Goal: Transaction & Acquisition: Purchase product/service

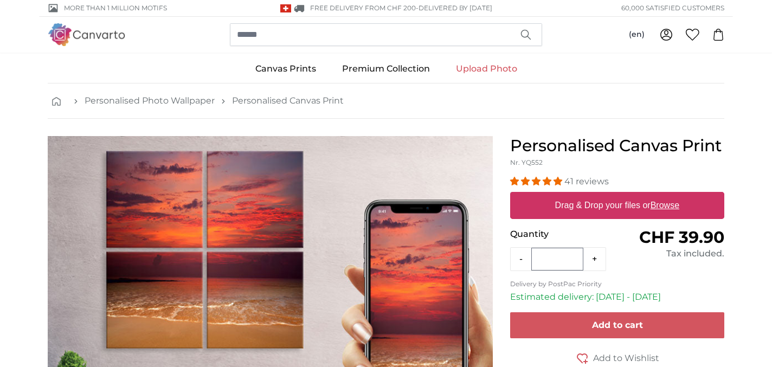
click at [573, 206] on label "Drag & Drop your files or Browse" at bounding box center [617, 206] width 133 height 22
click at [573, 195] on input "Drag & Drop your files or Browse" at bounding box center [617, 193] width 214 height 3
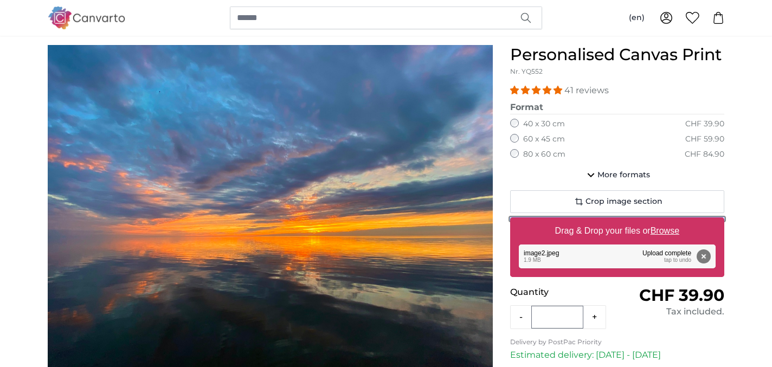
scroll to position [92, 0]
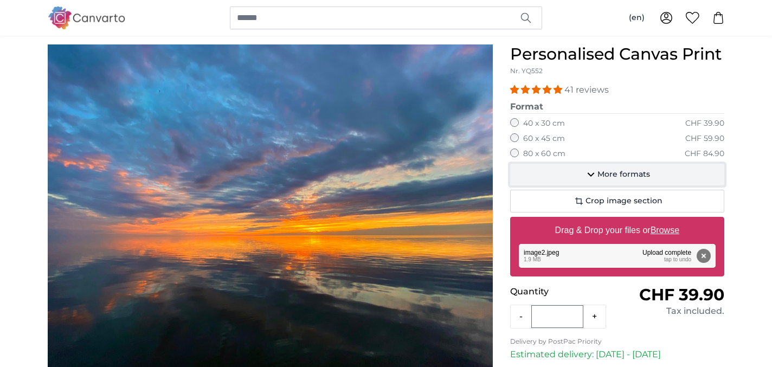
click at [599, 178] on span "More formats" at bounding box center [624, 174] width 53 height 11
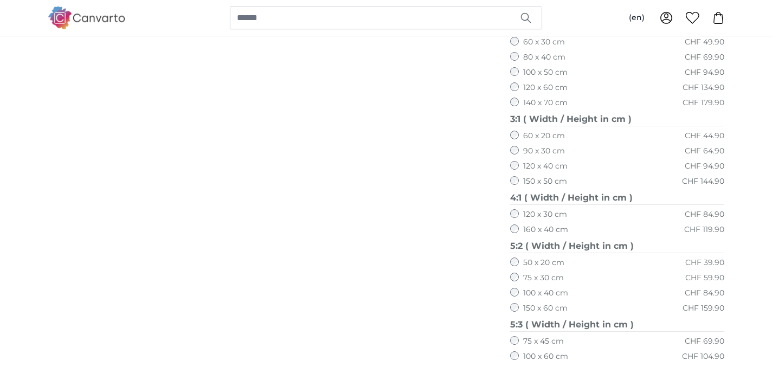
scroll to position [568, 0]
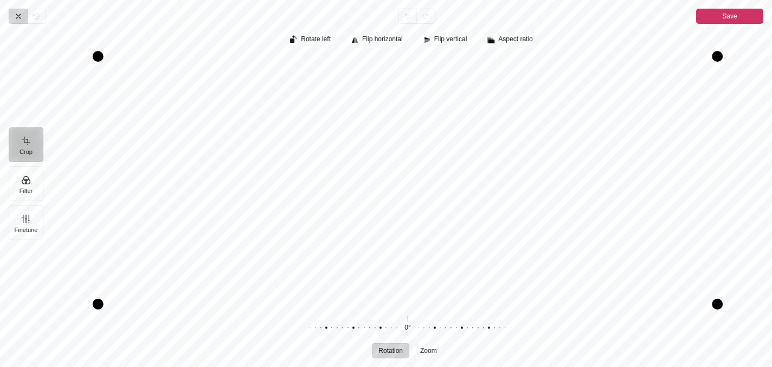
click at [21, 16] on icon "Pintura" at bounding box center [18, 16] width 9 height 9
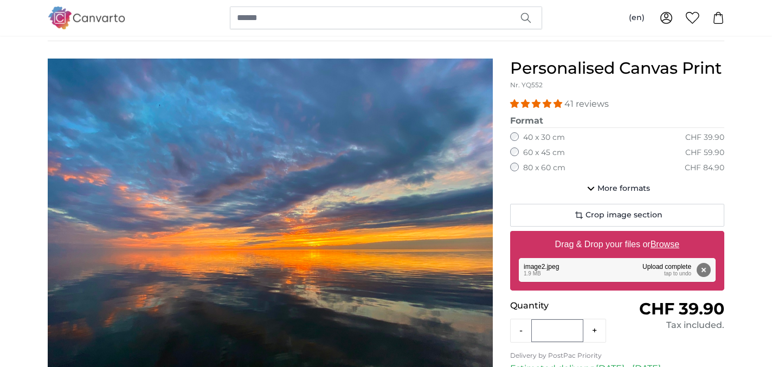
scroll to position [75, 0]
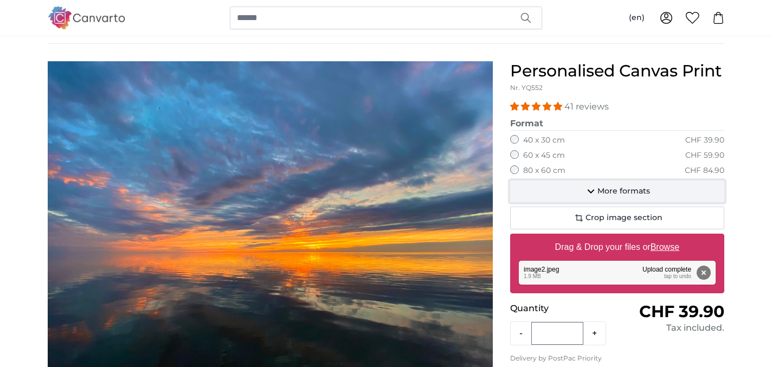
click at [602, 195] on span "More formats" at bounding box center [624, 191] width 53 height 11
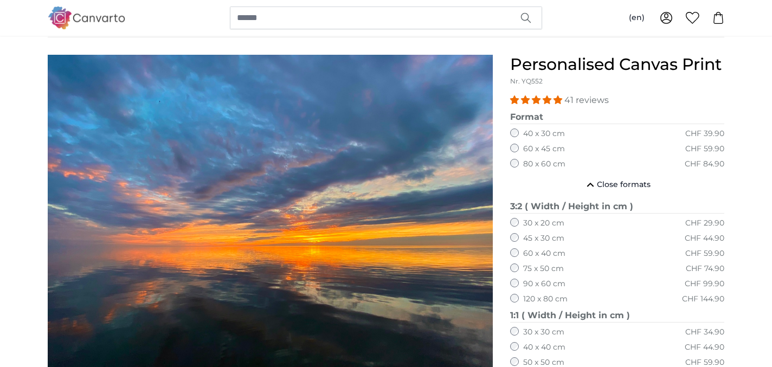
scroll to position [0, 0]
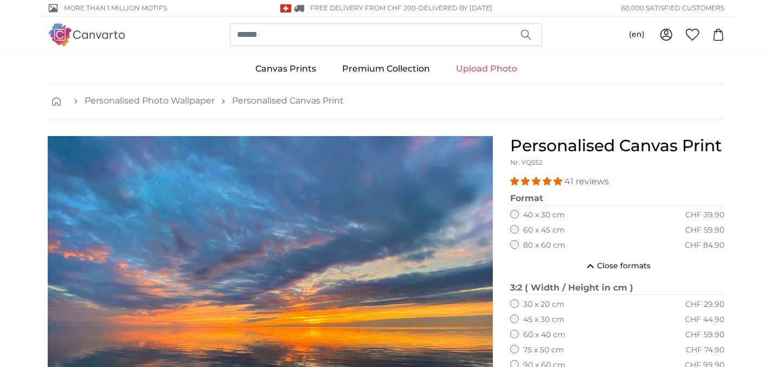
click at [473, 69] on link "Upload Photo" at bounding box center [486, 69] width 87 height 28
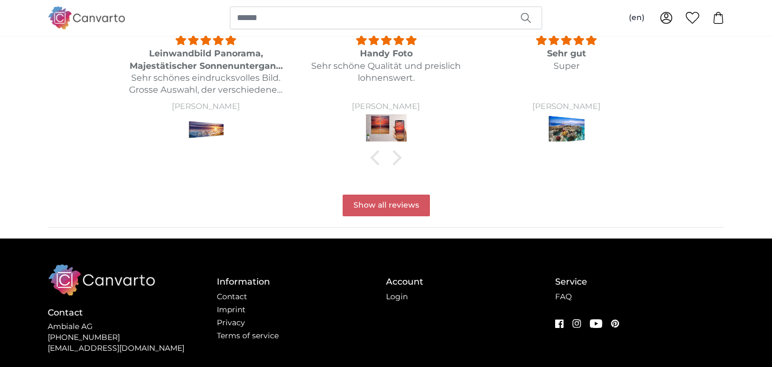
scroll to position [1207, 0]
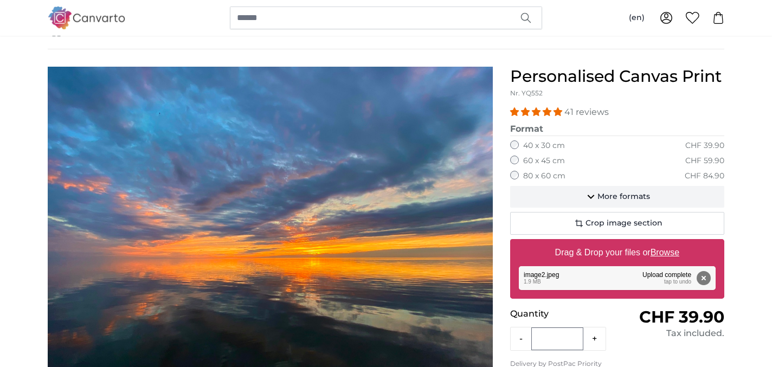
scroll to position [75, 0]
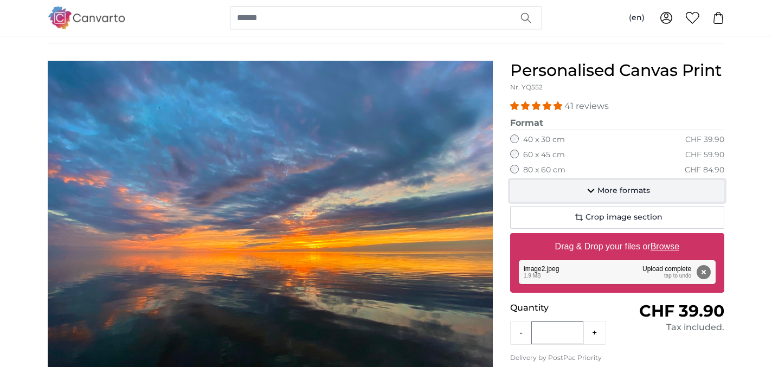
click at [592, 197] on button "More formats" at bounding box center [617, 191] width 214 height 22
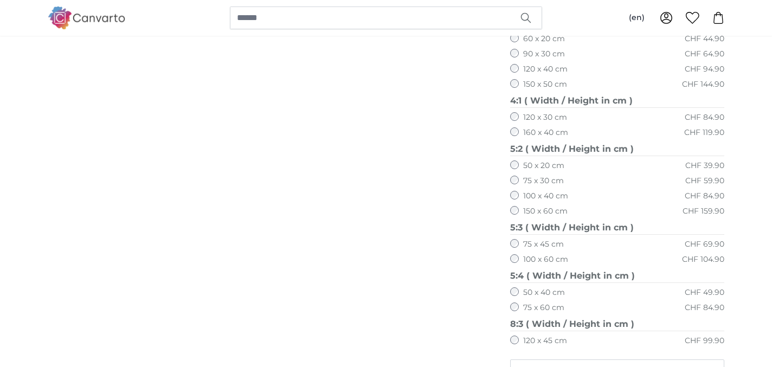
scroll to position [613, 0]
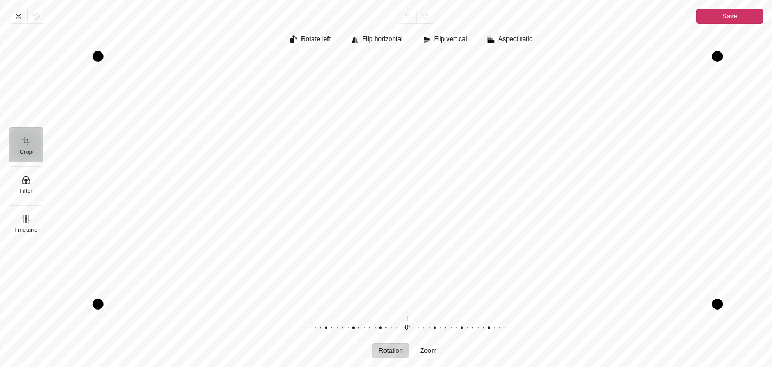
click at [730, 14] on span "Save" at bounding box center [729, 16] width 15 height 13
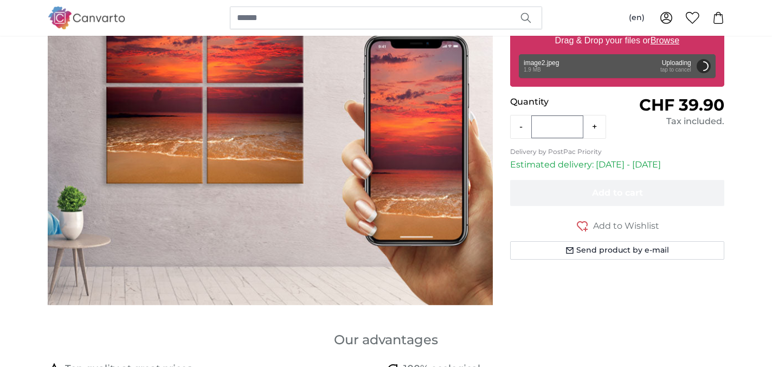
scroll to position [0, 0]
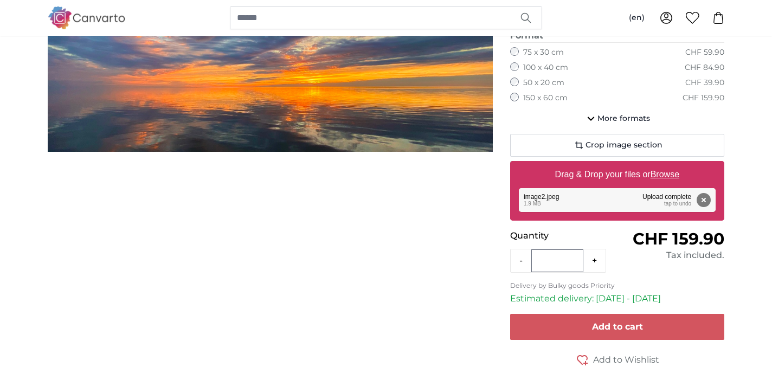
scroll to position [162, 0]
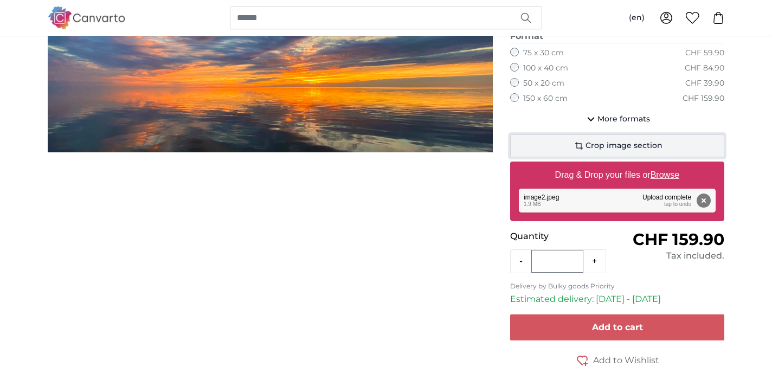
click at [529, 142] on button "Crop image section" at bounding box center [617, 145] width 214 height 23
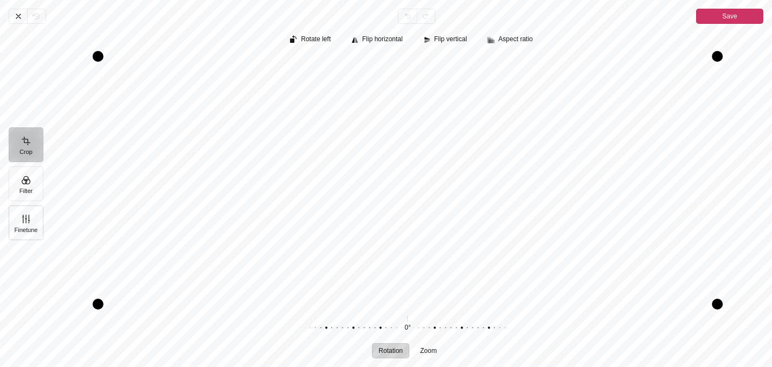
click at [35, 225] on button "Finetune" at bounding box center [26, 223] width 35 height 35
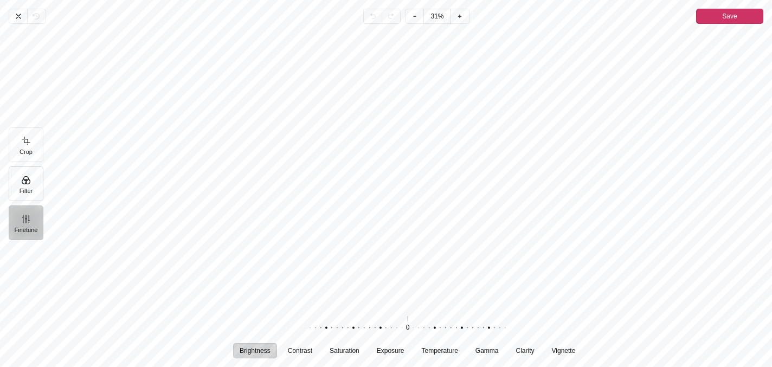
click at [27, 189] on button "Filter" at bounding box center [26, 183] width 35 height 35
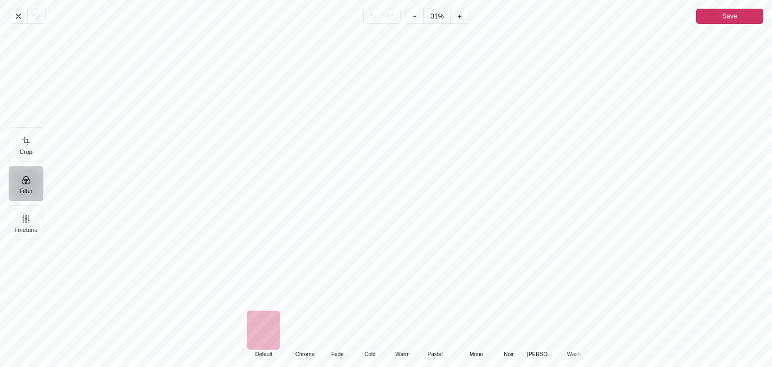
click at [312, 336] on div "Pintura" at bounding box center [305, 330] width 33 height 39
click at [268, 332] on div "Pintura" at bounding box center [263, 330] width 33 height 39
click at [302, 332] on div "Pintura" at bounding box center [305, 330] width 33 height 39
click at [338, 330] on div "Pintura" at bounding box center [337, 330] width 33 height 39
click at [374, 338] on div "Pintura" at bounding box center [370, 330] width 33 height 39
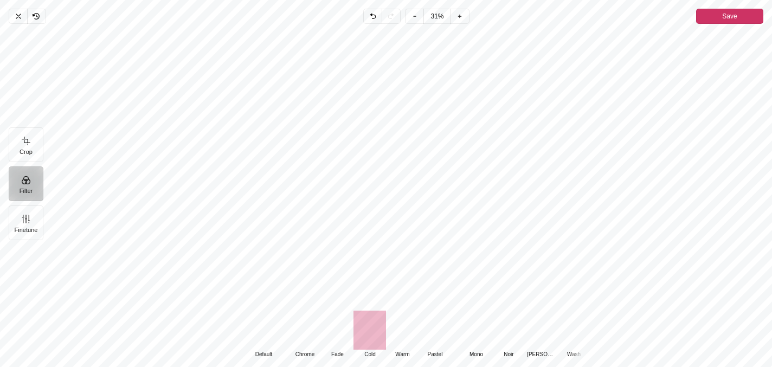
click at [401, 340] on div "Pintura" at bounding box center [402, 330] width 33 height 39
click at [431, 335] on div "Pintura" at bounding box center [435, 330] width 33 height 39
click at [300, 335] on div "Pintura" at bounding box center [305, 330] width 33 height 39
click at [263, 331] on div "Pintura" at bounding box center [263, 330] width 33 height 39
click at [299, 323] on div "Pintura" at bounding box center [305, 330] width 33 height 39
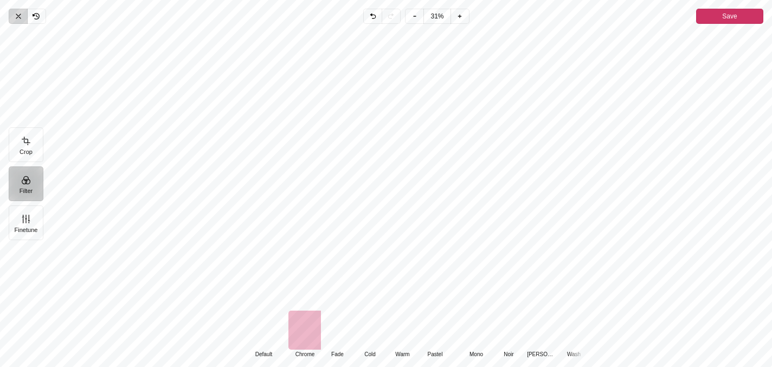
click at [20, 15] on icon "Pintura" at bounding box center [18, 16] width 9 height 9
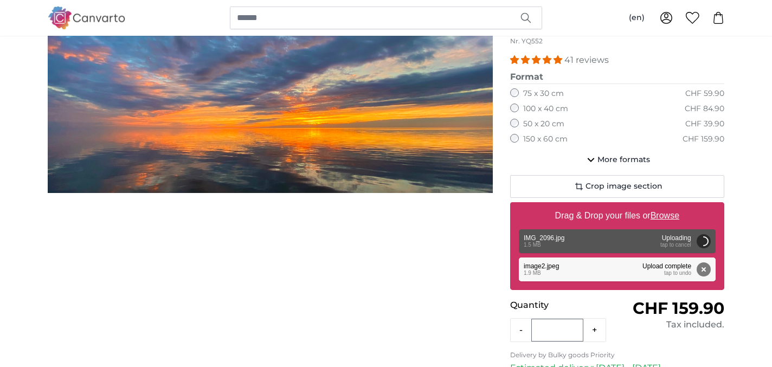
scroll to position [130, 0]
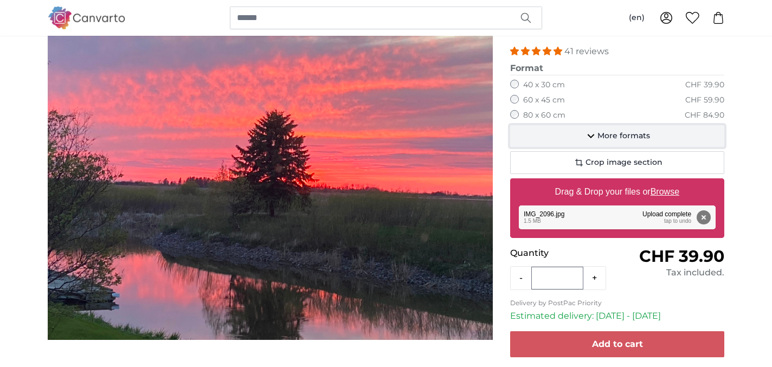
click at [597, 131] on icon "button" at bounding box center [591, 136] width 13 height 13
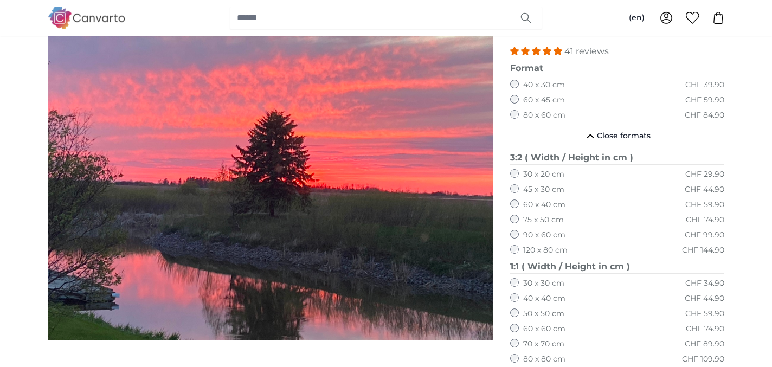
click at [555, 244] on fieldset "3:2 ( Width / Height in cm ) 30 x 20 cm CHF 29.90 45 x 30 cm CHF 44.90 60 x 40 …" at bounding box center [617, 205] width 214 height 109
click at [554, 251] on label "120 x 80 cm" at bounding box center [545, 250] width 44 height 11
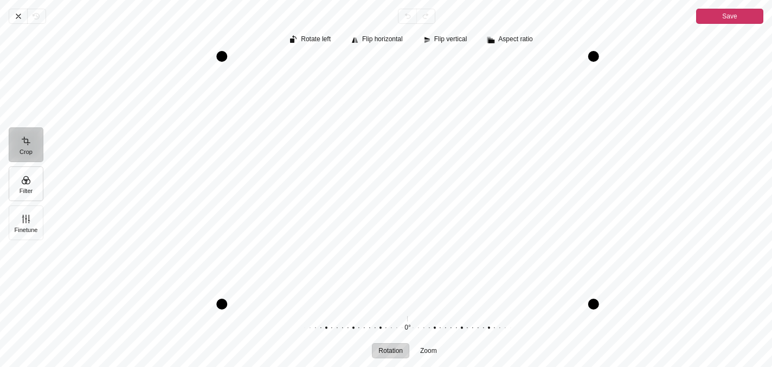
click at [35, 187] on button "Filter" at bounding box center [26, 183] width 35 height 35
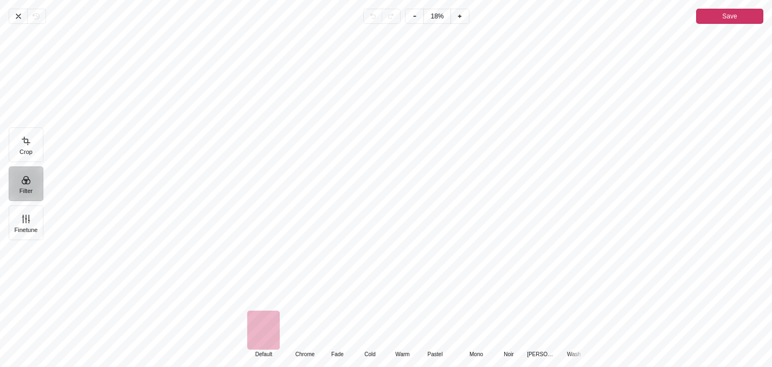
click at [310, 332] on div "Pintura" at bounding box center [305, 330] width 33 height 39
click at [267, 329] on div "Pintura" at bounding box center [263, 330] width 33 height 39
click at [343, 338] on div "Pintura" at bounding box center [337, 330] width 33 height 39
click at [266, 331] on div "Pintura" at bounding box center [263, 330] width 33 height 39
click at [346, 339] on div "Pintura" at bounding box center [337, 330] width 33 height 39
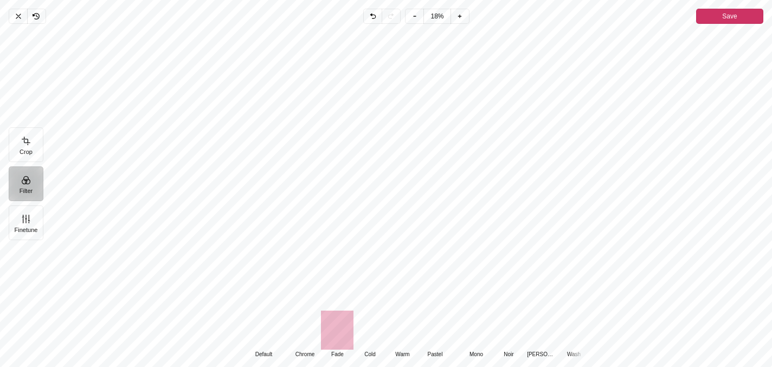
click at [267, 334] on div "Pintura" at bounding box center [263, 330] width 33 height 39
click at [377, 335] on div "Pintura" at bounding box center [370, 330] width 33 height 39
click at [267, 326] on div "Pintura" at bounding box center [263, 330] width 33 height 39
click at [731, 10] on span "Save" at bounding box center [729, 16] width 15 height 13
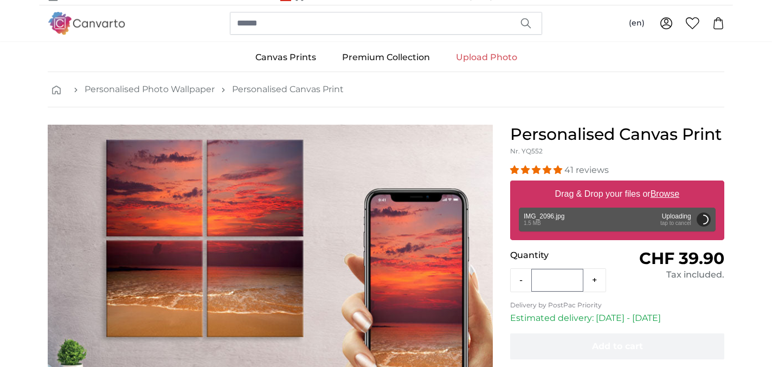
scroll to position [10, 0]
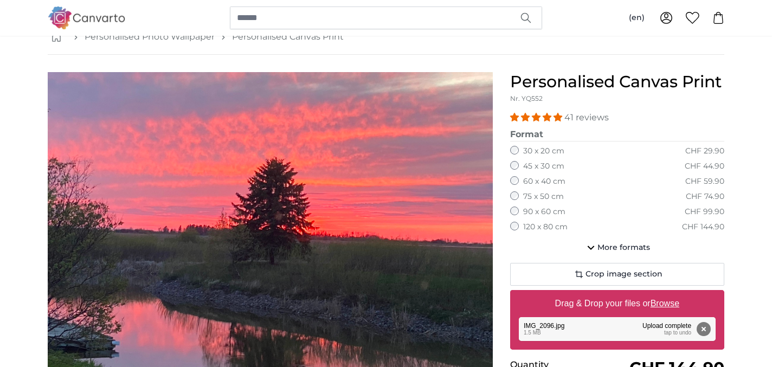
scroll to position [46, 0]
